Goal: Information Seeking & Learning: Learn about a topic

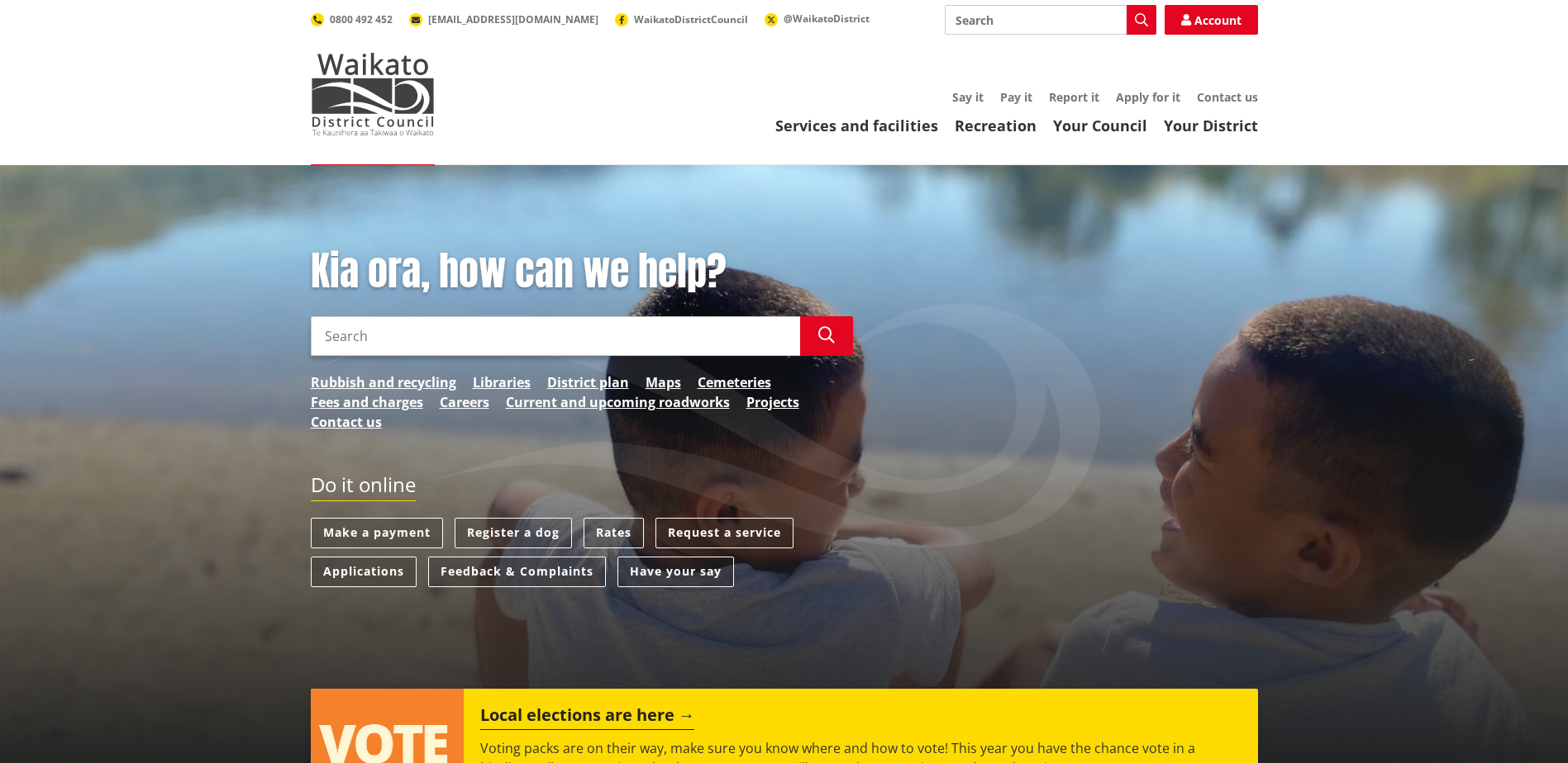
scroll to position [165, 0]
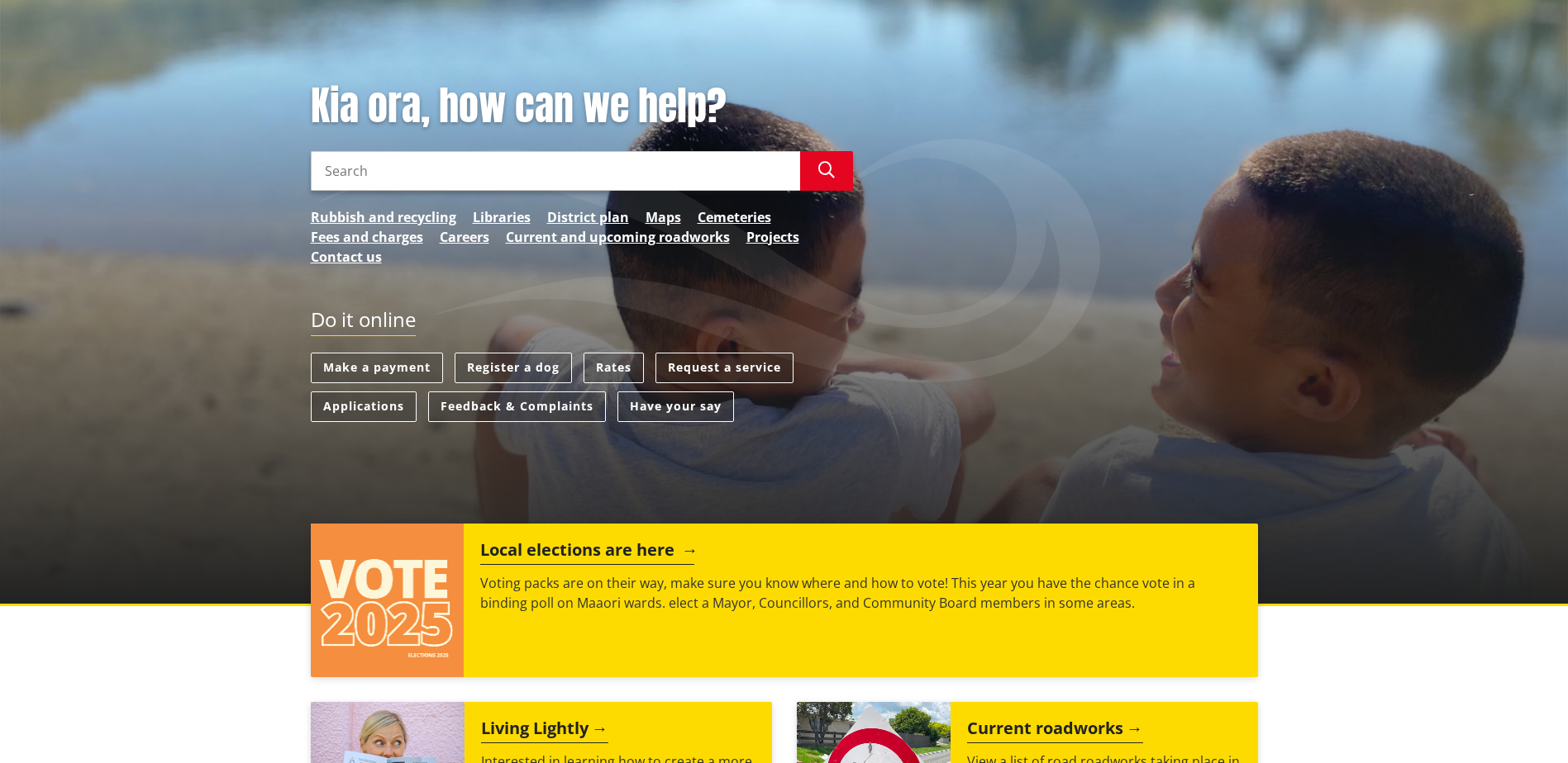
click at [583, 546] on h2 "Local elections are here" at bounding box center [587, 553] width 214 height 25
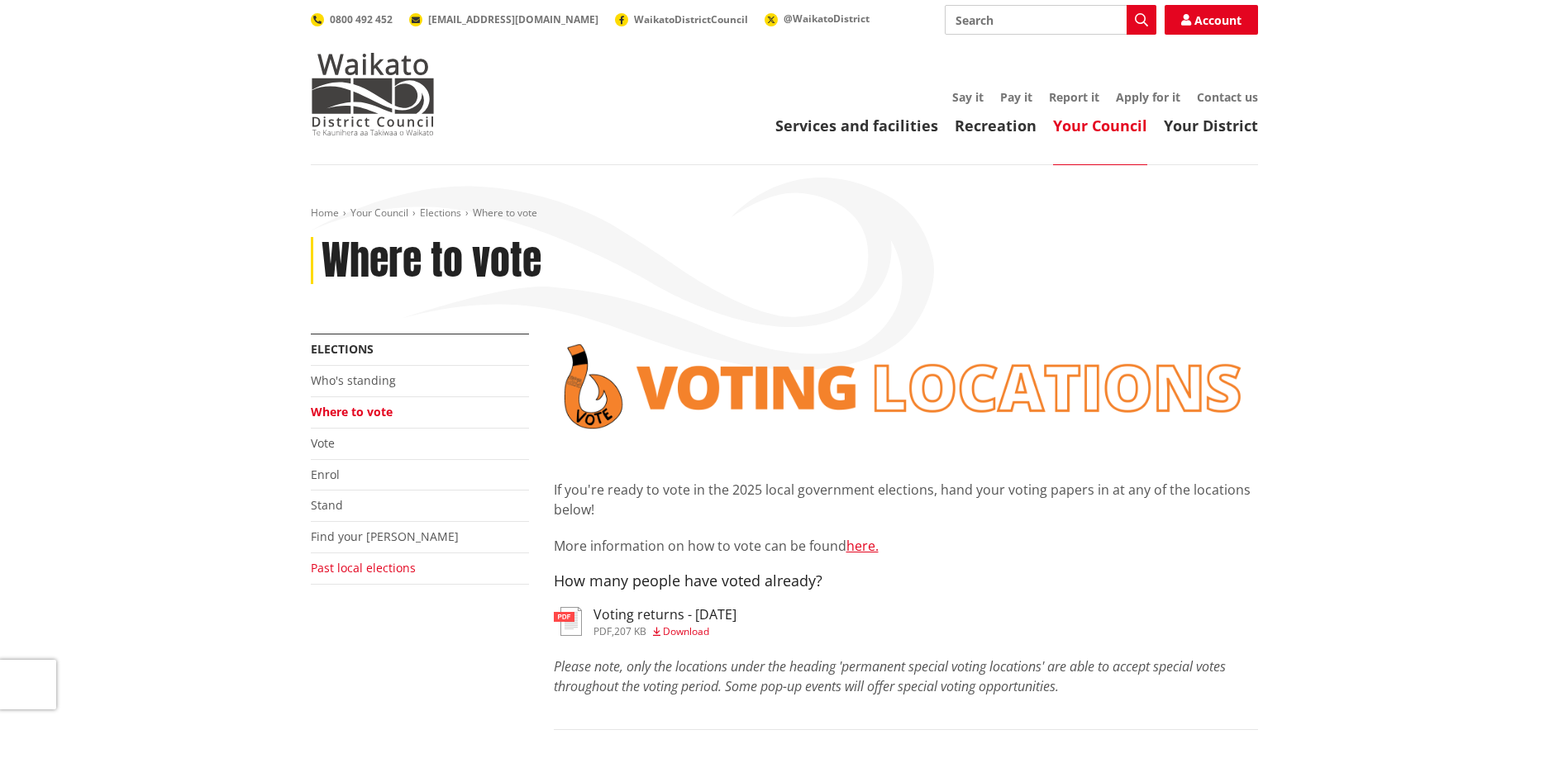
click at [371, 569] on link "Past local elections" at bounding box center [363, 567] width 105 height 16
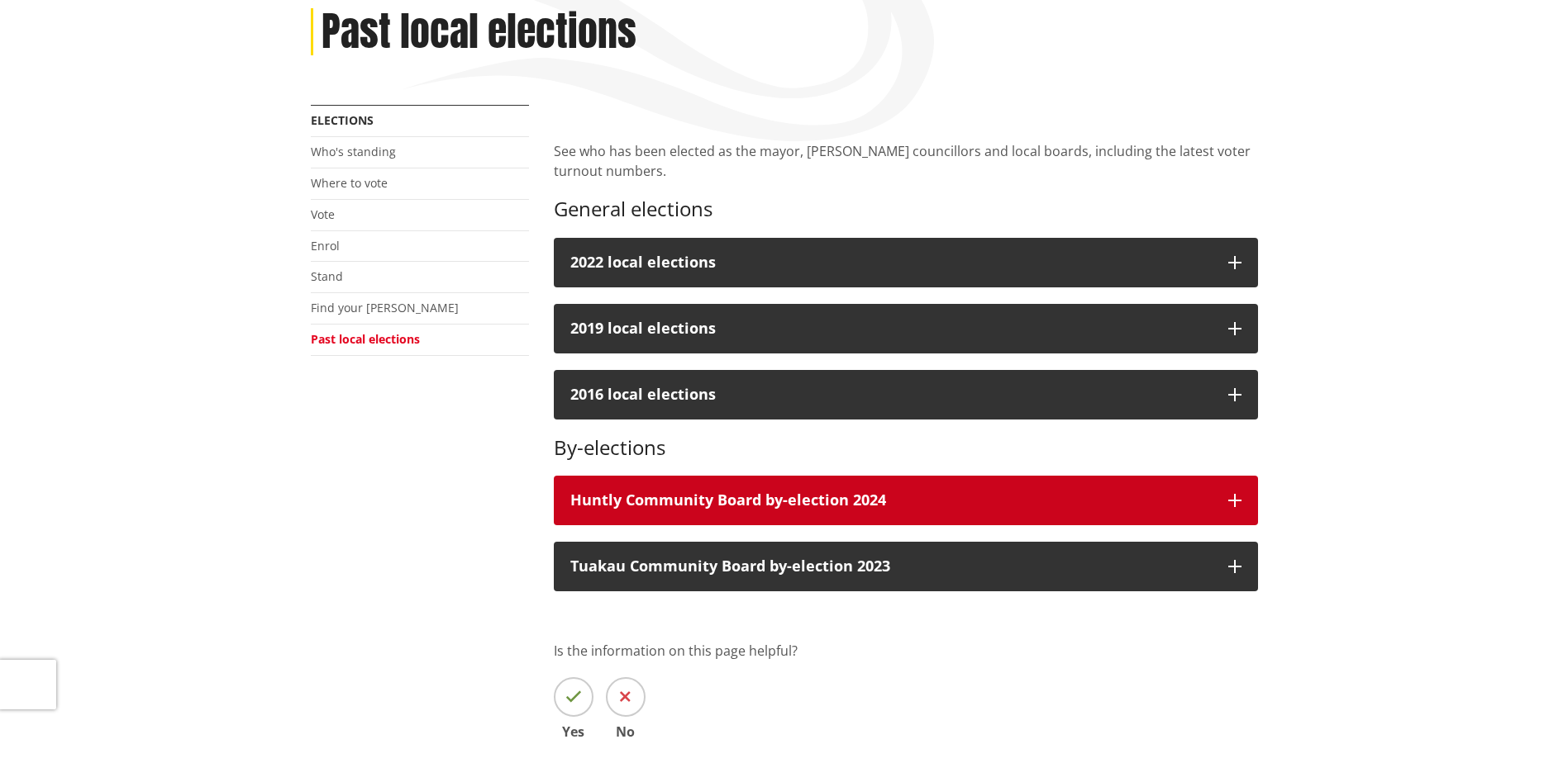
scroll to position [248, 0]
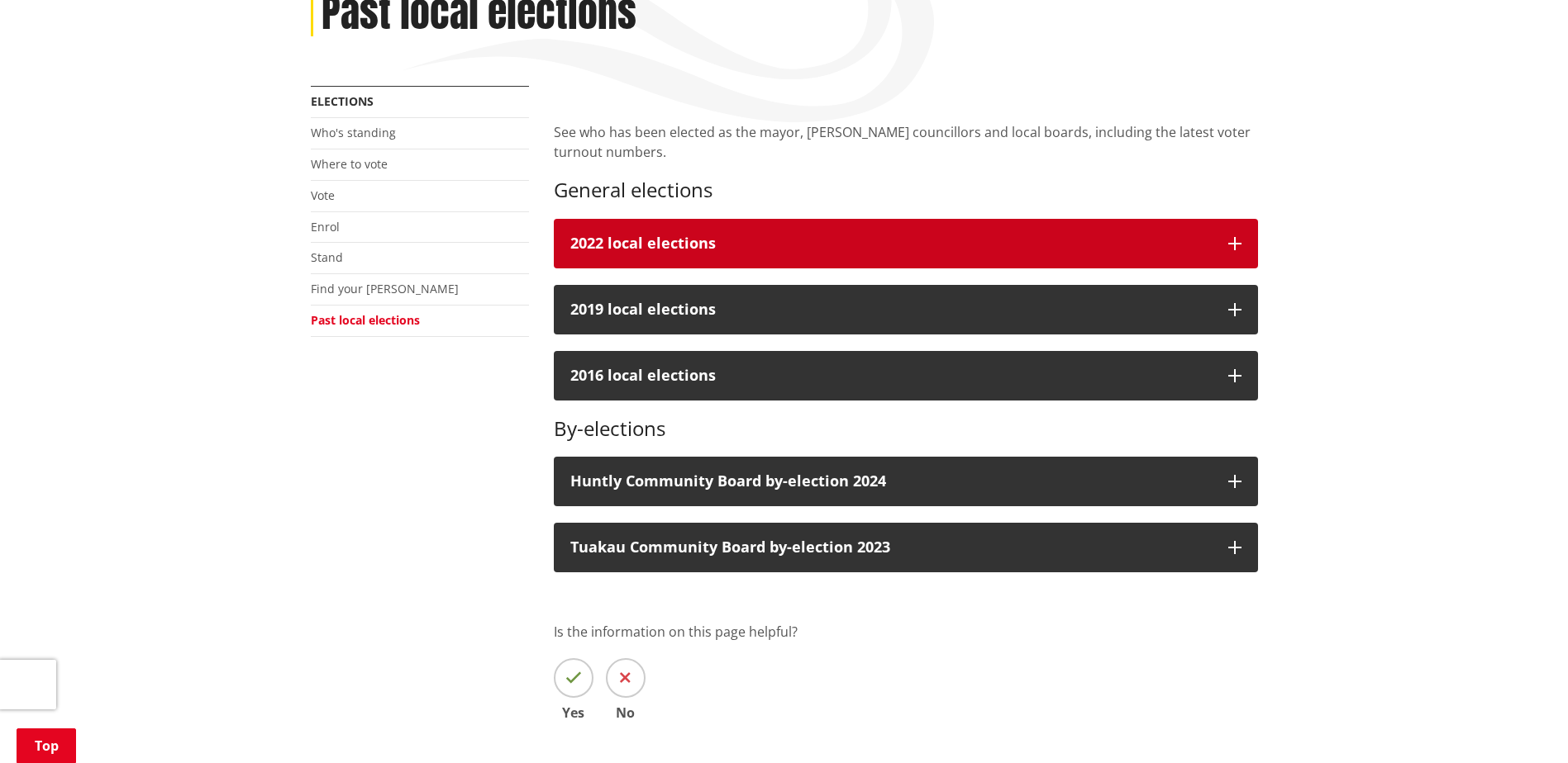
click at [889, 241] on div "2022 local elections" at bounding box center [891, 243] width 642 height 17
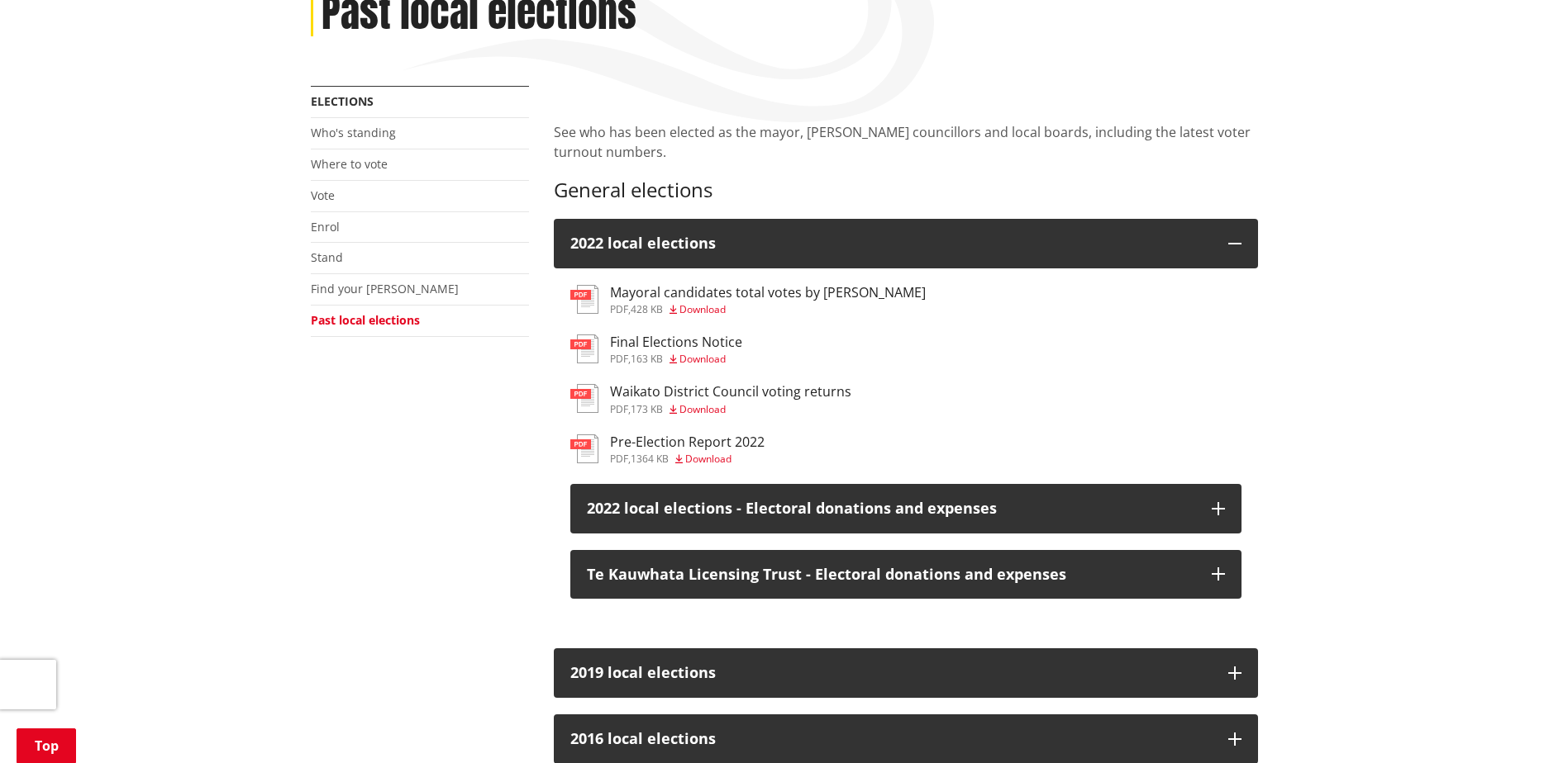
click at [715, 394] on h3 "Waikato District Council voting returns" at bounding box center [730, 392] width 241 height 16
